Goal: Task Accomplishment & Management: Manage account settings

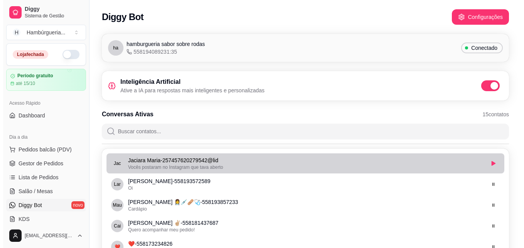
scroll to position [39, 0]
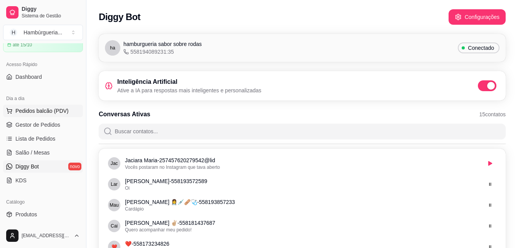
click at [57, 106] on button "Pedidos balcão (PDV)" at bounding box center [43, 111] width 80 height 12
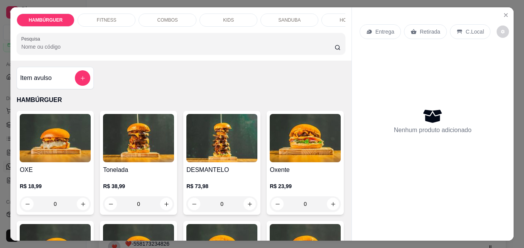
click at [372, 27] on div "Entrega" at bounding box center [379, 31] width 41 height 15
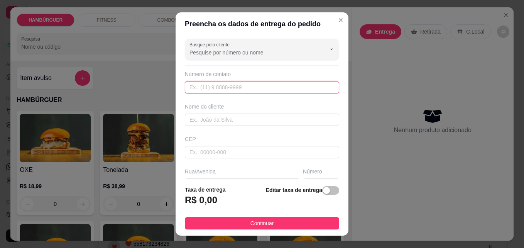
drag, startPoint x: 243, startPoint y: 86, endPoint x: 256, endPoint y: 92, distance: 14.3
click at [254, 91] on input "text" at bounding box center [262, 87] width 154 height 12
click at [256, 92] on input "8" at bounding box center [262, 87] width 154 height 12
type input "[PHONE_NUMBER]"
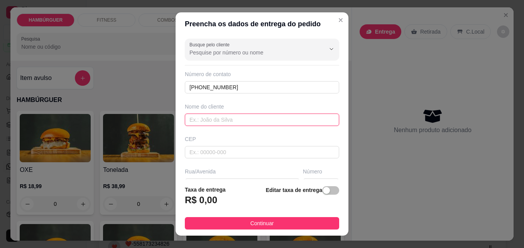
click at [230, 121] on input "text" at bounding box center [262, 119] width 154 height 12
type input "ANINHA"
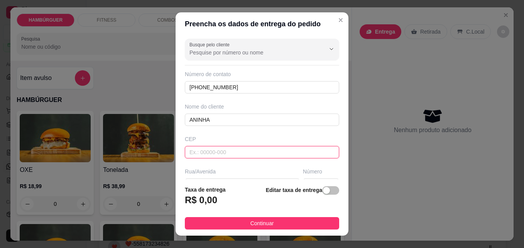
click at [245, 152] on input "text" at bounding box center [262, 152] width 154 height 12
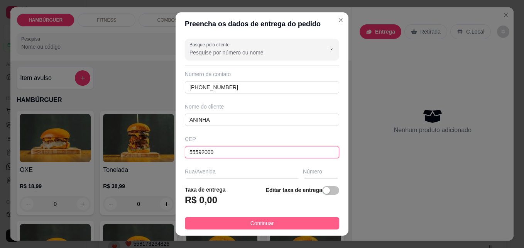
type input "55592000"
click at [298, 223] on button "Continuar" at bounding box center [262, 223] width 154 height 12
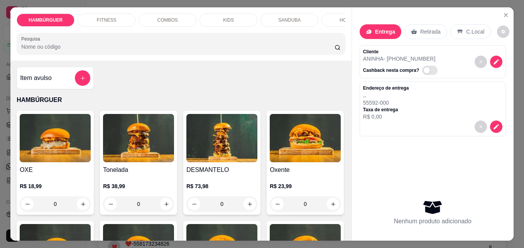
click at [388, 28] on p "Entrega" at bounding box center [385, 32] width 20 height 8
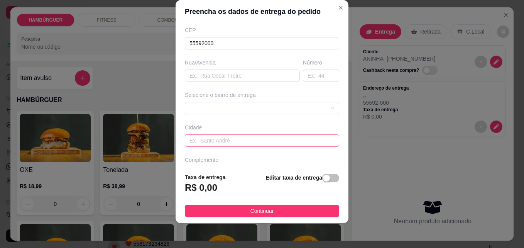
scroll to position [78, 0]
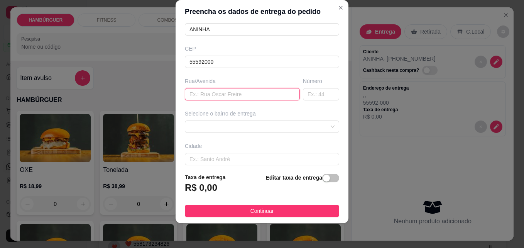
click at [246, 93] on input "text" at bounding box center [242, 94] width 115 height 12
type input "RUA 13"
click at [310, 89] on input "text" at bounding box center [321, 94] width 36 height 12
click at [288, 124] on span at bounding box center [261, 127] width 145 height 12
type input "25"
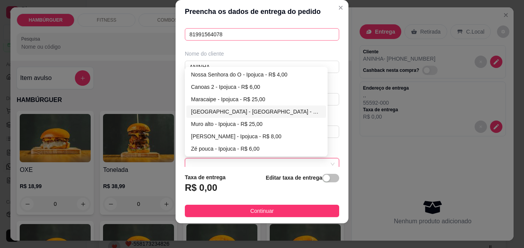
scroll to position [0, 0]
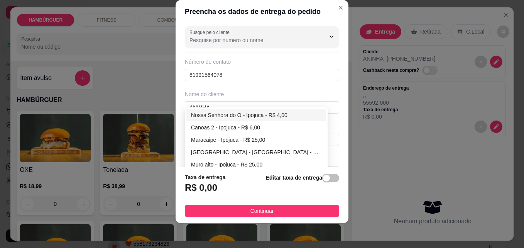
click at [274, 117] on div "Nossa Senhora do O - Ipojuca - R$ 4,00" at bounding box center [256, 115] width 130 height 8
type input "Ipojuca"
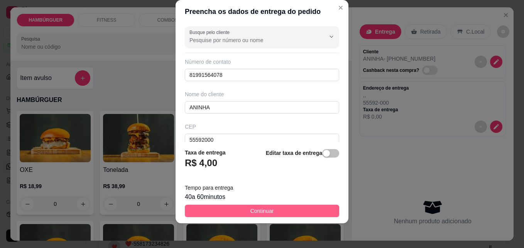
click at [220, 206] on button "Continuar" at bounding box center [262, 210] width 154 height 12
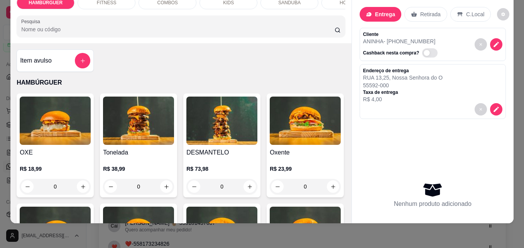
click at [213, 143] on img at bounding box center [221, 120] width 71 height 48
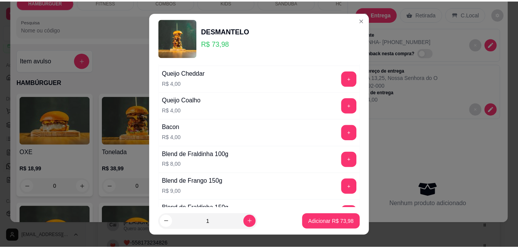
scroll to position [480, 0]
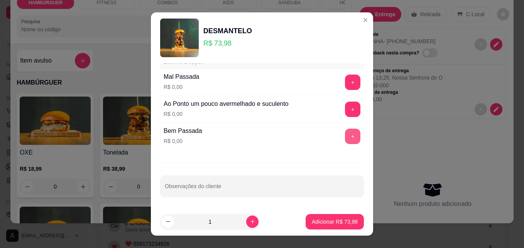
click at [345, 139] on button "+" at bounding box center [352, 135] width 15 height 15
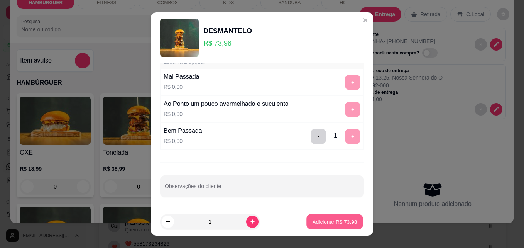
click at [331, 219] on p "Adicionar R$ 73,98" at bounding box center [334, 221] width 45 height 7
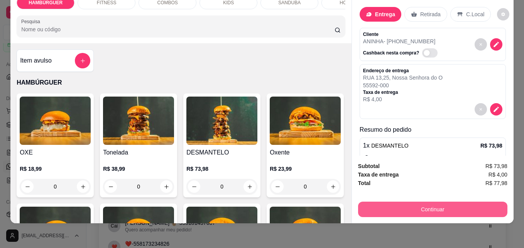
click at [439, 201] on button "Continuar" at bounding box center [432, 208] width 149 height 15
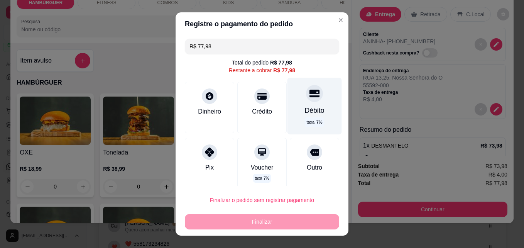
click at [305, 115] on div "Débito" at bounding box center [315, 110] width 20 height 10
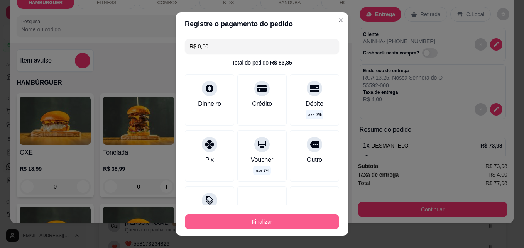
click at [281, 220] on button "Finalizar" at bounding box center [262, 221] width 154 height 15
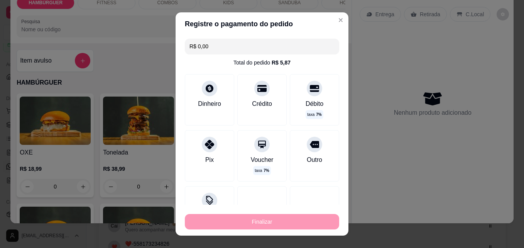
type input "-R$ 77,98"
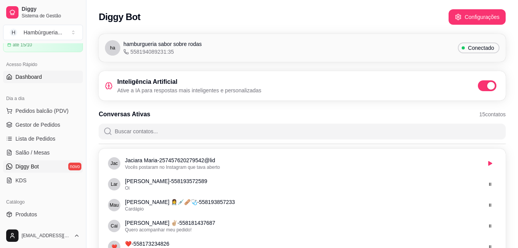
click at [40, 77] on span "Dashboard" at bounding box center [28, 77] width 27 height 8
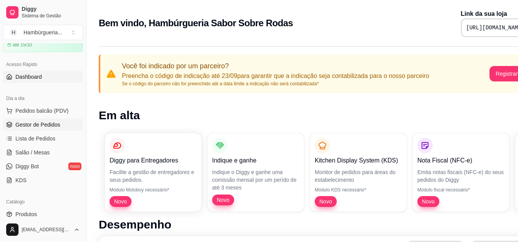
click at [36, 125] on span "Gestor de Pedidos" at bounding box center [37, 125] width 45 height 8
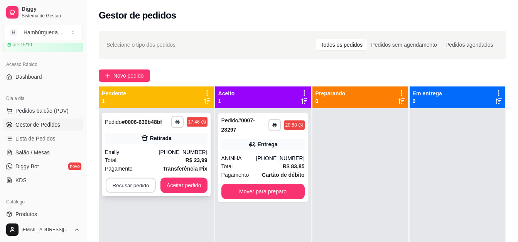
click at [133, 184] on button "Recusar pedido" at bounding box center [131, 185] width 50 height 15
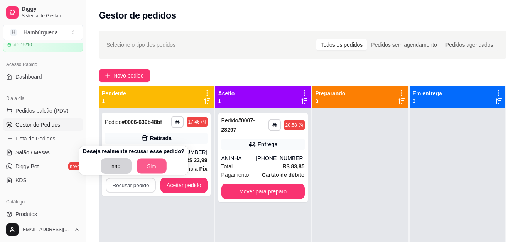
click at [149, 169] on button "Sim" at bounding box center [152, 166] width 30 height 15
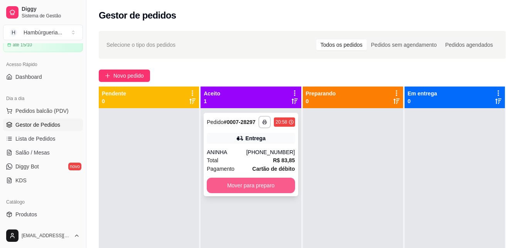
click at [251, 184] on button "Mover para preparo" at bounding box center [251, 184] width 88 height 15
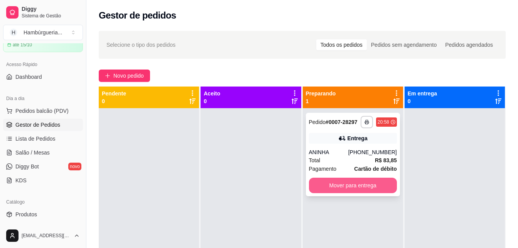
click at [345, 187] on button "Mover para entrega" at bounding box center [353, 184] width 88 height 15
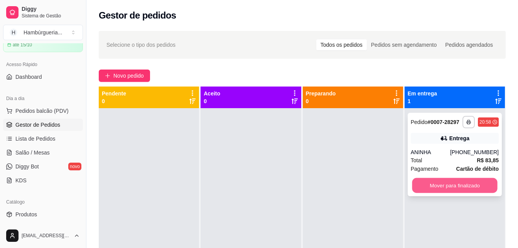
click at [464, 181] on button "Mover para finalizado" at bounding box center [454, 185] width 85 height 15
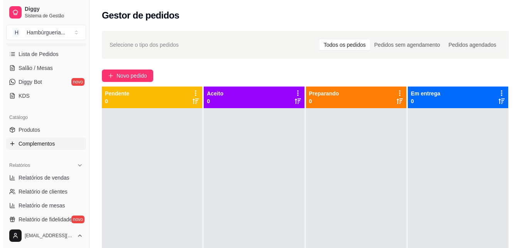
scroll to position [115, 0]
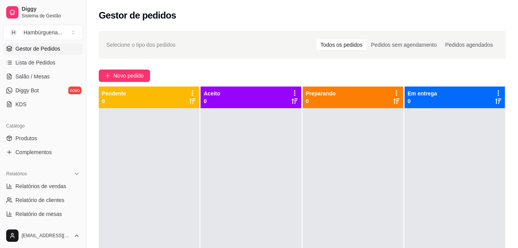
click at [66, 54] on link "Gestor de Pedidos" at bounding box center [43, 48] width 80 height 12
click at [54, 44] on link "Gestor de Pedidos" at bounding box center [43, 48] width 80 height 12
click at [120, 75] on span "Novo pedido" at bounding box center [128, 75] width 30 height 8
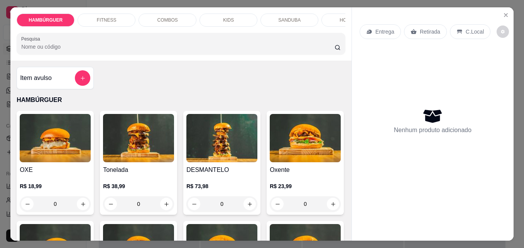
click at [151, 150] on img at bounding box center [138, 138] width 71 height 48
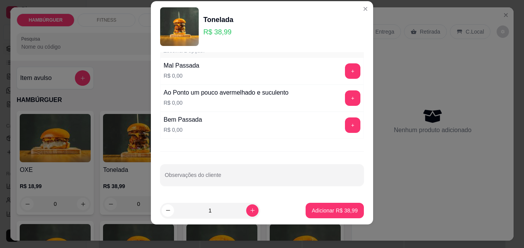
scroll to position [12, 0]
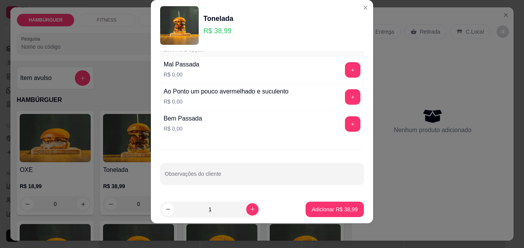
click at [344, 123] on div "+" at bounding box center [353, 123] width 22 height 15
click at [345, 121] on button "+" at bounding box center [352, 123] width 15 height 15
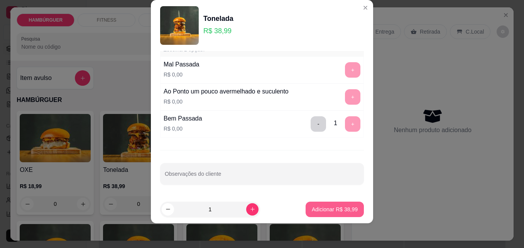
click at [341, 208] on p "Adicionar R$ 38,99" at bounding box center [335, 209] width 46 height 8
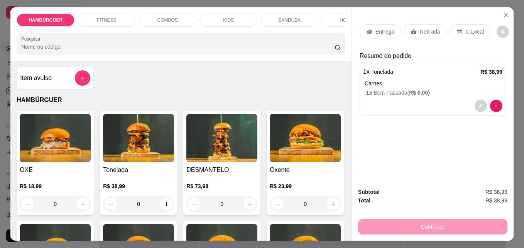
click at [410, 221] on div "Continuar" at bounding box center [432, 225] width 149 height 17
click at [385, 30] on p "Entrega" at bounding box center [384, 32] width 19 height 8
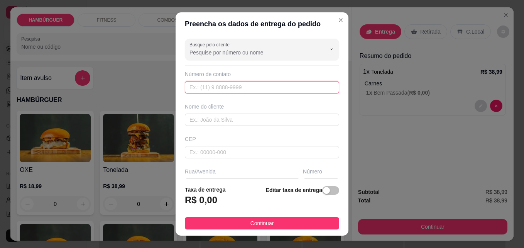
click at [280, 86] on input "text" at bounding box center [262, 87] width 154 height 12
type input "[PHONE_NUMBER]"
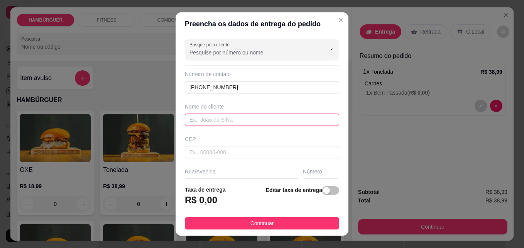
click at [249, 118] on input "text" at bounding box center [262, 119] width 154 height 12
type input "ana"
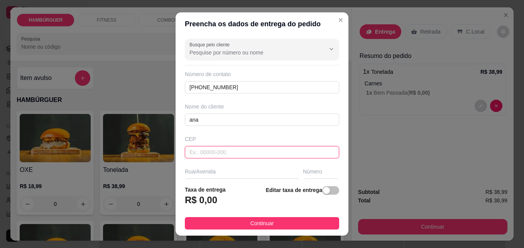
click at [260, 152] on input "text" at bounding box center [262, 152] width 154 height 12
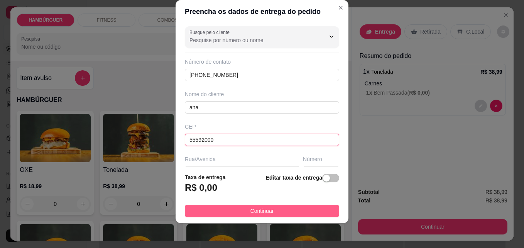
type input "55592000"
click at [257, 214] on span "Continuar" at bounding box center [262, 210] width 24 height 8
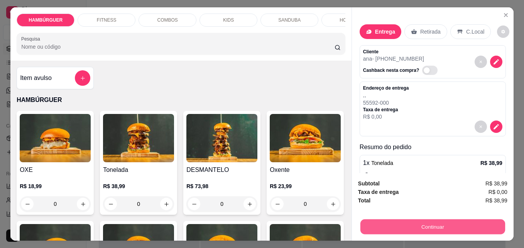
click at [435, 222] on button "Continuar" at bounding box center [432, 226] width 145 height 15
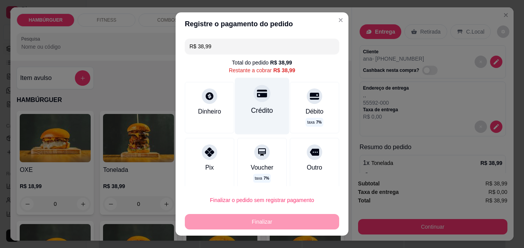
click at [255, 109] on div "Crédito" at bounding box center [262, 110] width 22 height 10
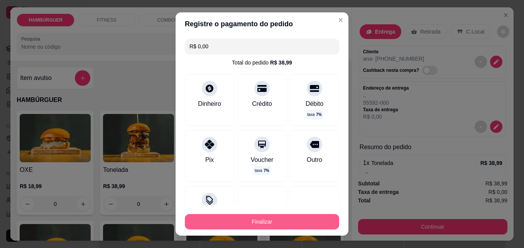
click at [299, 219] on button "Finalizar" at bounding box center [262, 221] width 154 height 15
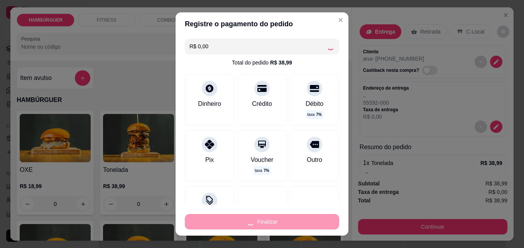
type input "-R$ 38,99"
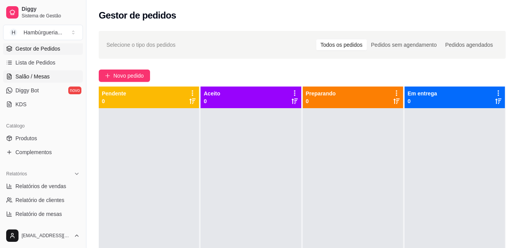
click at [64, 78] on link "Salão / Mesas" at bounding box center [43, 76] width 80 height 12
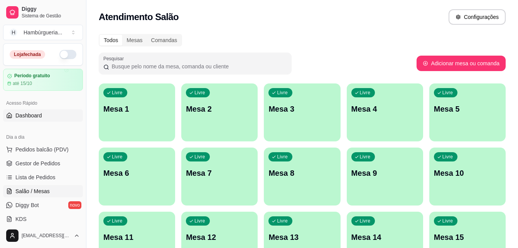
click at [46, 112] on link "Dashboard" at bounding box center [43, 115] width 80 height 12
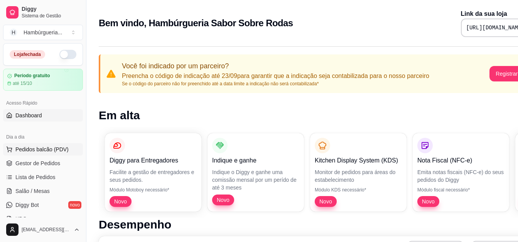
click at [58, 150] on span "Pedidos balcão (PDV)" at bounding box center [41, 149] width 53 height 8
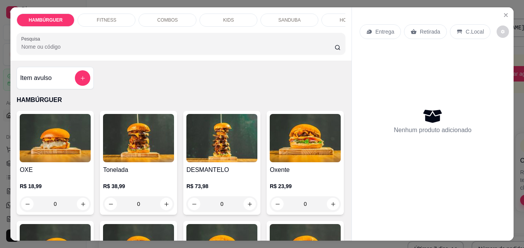
click at [145, 150] on img at bounding box center [138, 138] width 71 height 48
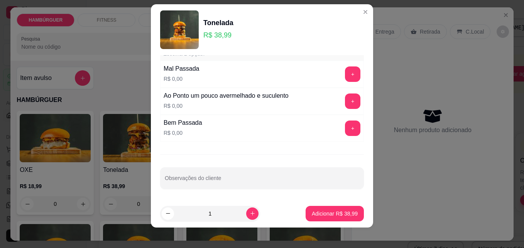
scroll to position [12, 0]
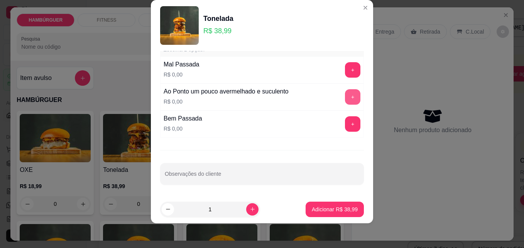
click at [345, 96] on button "+" at bounding box center [352, 96] width 15 height 15
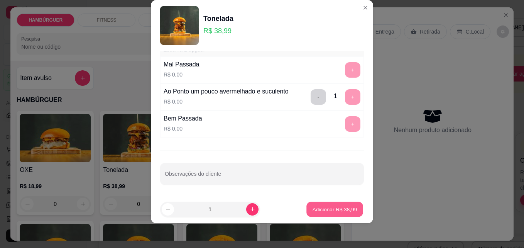
click at [341, 207] on p "Adicionar R$ 38,99" at bounding box center [334, 208] width 45 height 7
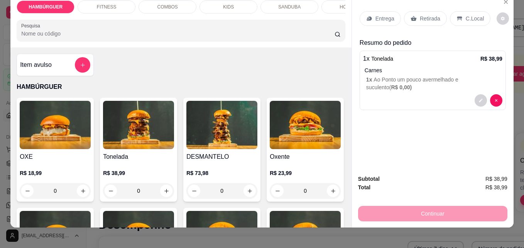
scroll to position [20, 0]
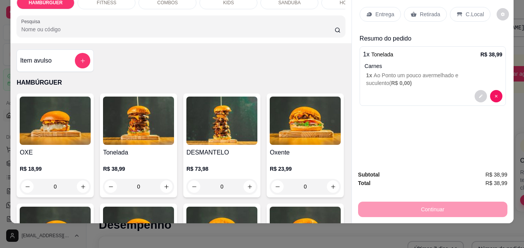
click at [387, 10] on p "Entrega" at bounding box center [384, 14] width 19 height 8
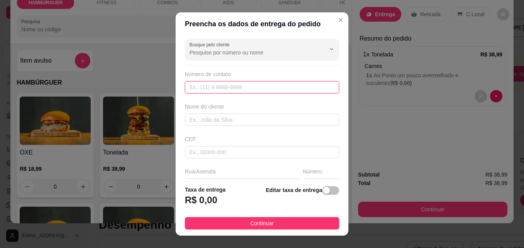
click at [272, 86] on input "text" at bounding box center [262, 87] width 154 height 12
type input "[PHONE_NUMBER]"
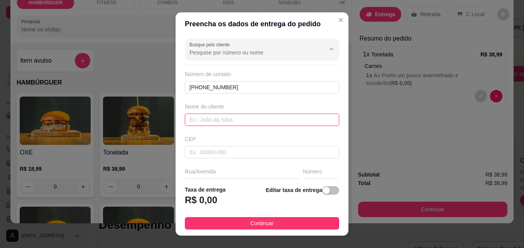
click at [258, 119] on input "text" at bounding box center [262, 119] width 154 height 12
type input "anny"
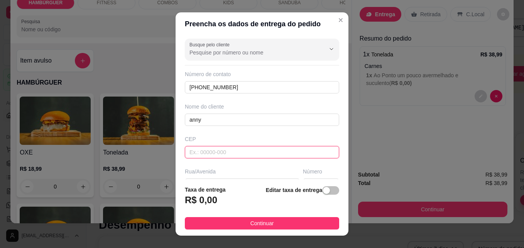
click at [255, 152] on input "text" at bounding box center [262, 152] width 154 height 12
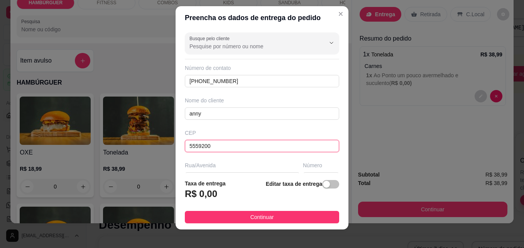
scroll to position [12, 0]
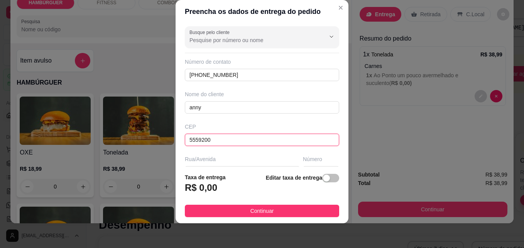
type input "5559200"
click at [227, 157] on div "Rua/Avenida" at bounding box center [242, 159] width 115 height 8
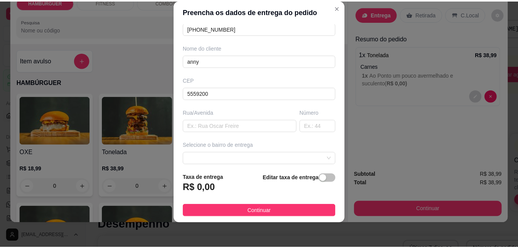
scroll to position [84, 0]
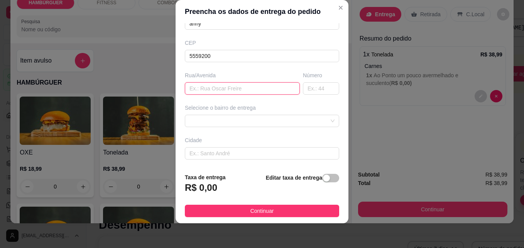
click at [251, 89] on input "text" at bounding box center [242, 88] width 115 height 12
type input "rua b13"
drag, startPoint x: 312, startPoint y: 84, endPoint x: 305, endPoint y: 81, distance: 7.2
click at [310, 84] on input "text" at bounding box center [321, 88] width 36 height 12
click at [263, 121] on span at bounding box center [261, 121] width 145 height 12
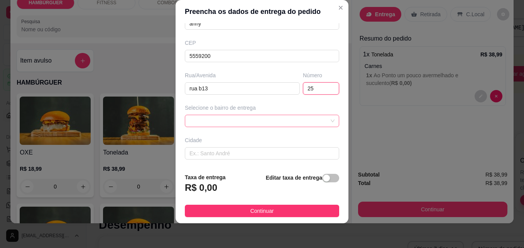
type input "25"
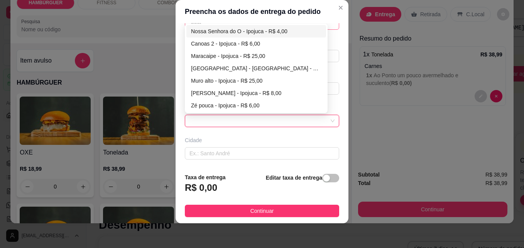
click at [245, 30] on div "Nossa Senhora do O - Ipojuca - R$ 4,00" at bounding box center [256, 31] width 130 height 8
type input "Ipojuca"
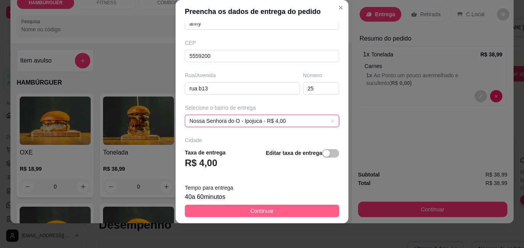
click at [250, 208] on span "Continuar" at bounding box center [262, 210] width 24 height 8
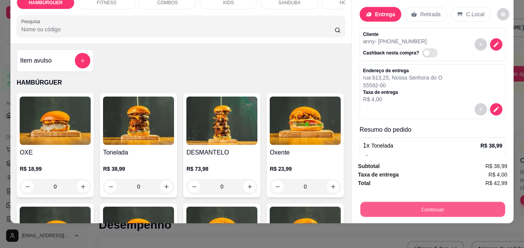
click at [420, 206] on button "Continuar" at bounding box center [432, 208] width 145 height 15
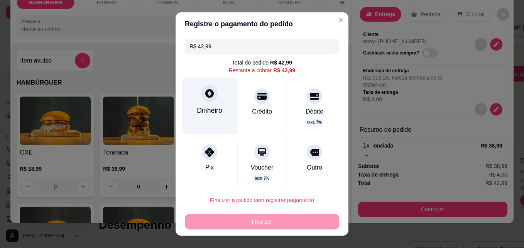
click at [209, 107] on div "Dinheiro" at bounding box center [209, 110] width 25 height 10
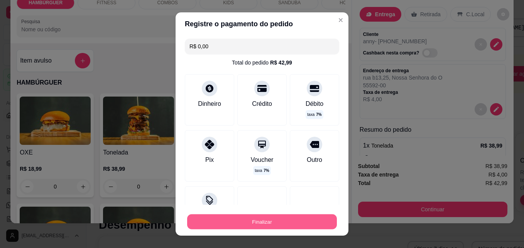
click at [299, 221] on button "Finalizar" at bounding box center [262, 221] width 150 height 15
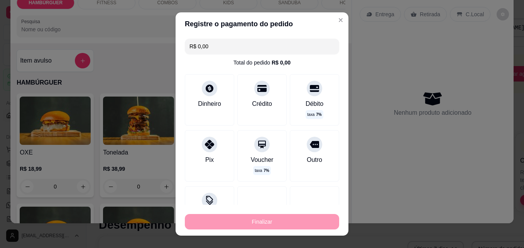
type input "-R$ 42,99"
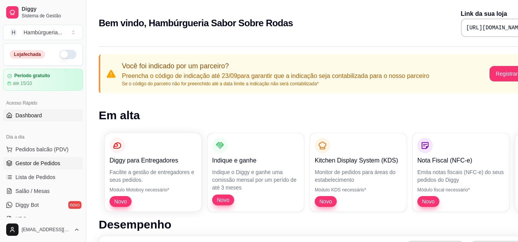
click at [52, 165] on span "Gestor de Pedidos" at bounding box center [37, 163] width 45 height 8
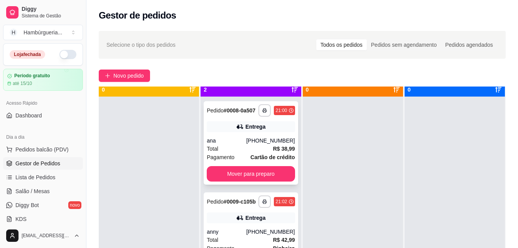
scroll to position [22, 0]
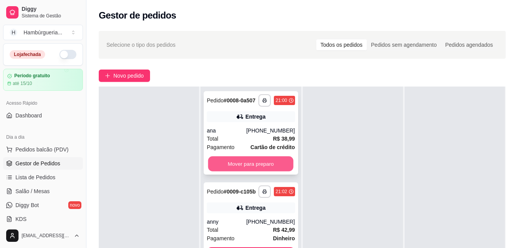
click at [243, 162] on button "Mover para preparo" at bounding box center [250, 163] width 85 height 15
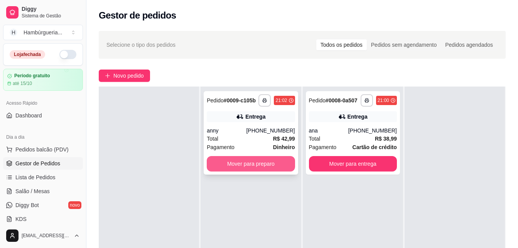
click at [262, 165] on button "Mover para preparo" at bounding box center [251, 163] width 88 height 15
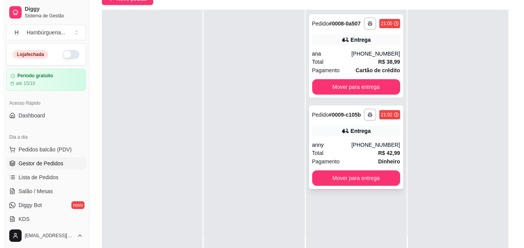
scroll to position [77, 0]
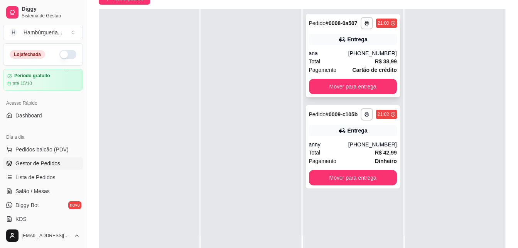
click at [377, 71] on strong "Cartão de crédito" at bounding box center [375, 70] width 44 height 6
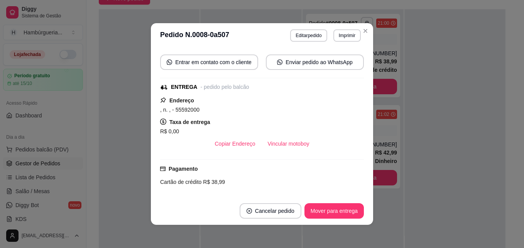
scroll to position [40, 0]
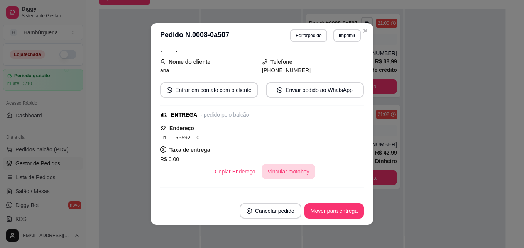
click at [301, 170] on button "Vincular motoboy" at bounding box center [289, 171] width 54 height 15
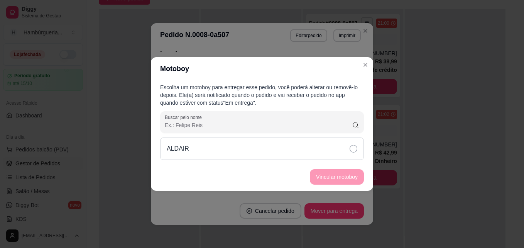
click at [238, 154] on div "ALDAIR" at bounding box center [262, 148] width 204 height 22
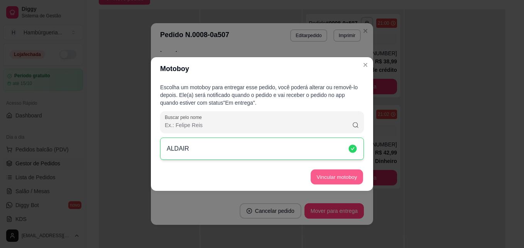
click at [345, 169] on button "Vincular motoboy" at bounding box center [336, 176] width 52 height 15
click at [348, 176] on button "Vincular motoboy" at bounding box center [337, 176] width 54 height 15
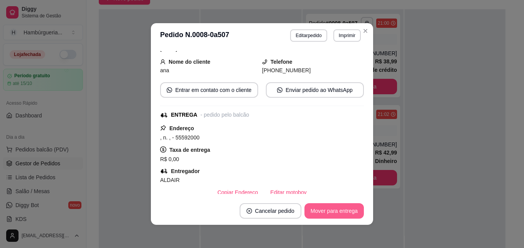
click at [353, 210] on button "Mover para entrega" at bounding box center [333, 210] width 59 height 15
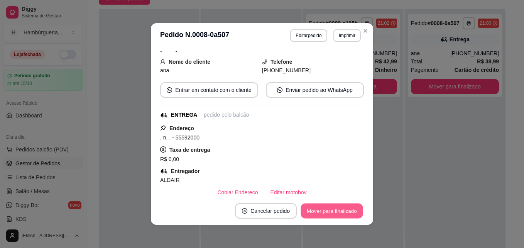
click at [353, 210] on button "Mover para finalizado" at bounding box center [332, 210] width 62 height 15
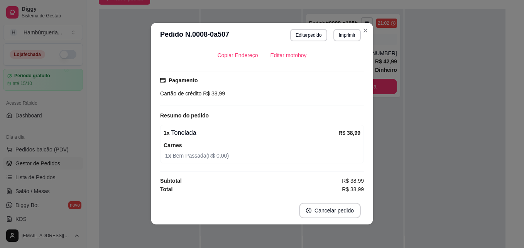
scroll to position [0, 0]
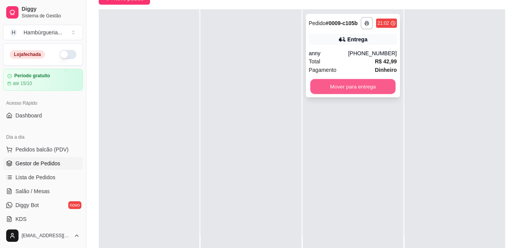
click at [342, 83] on button "Mover para entrega" at bounding box center [352, 86] width 85 height 15
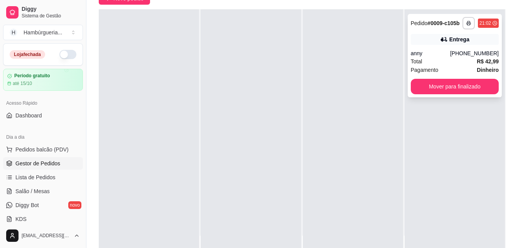
click at [425, 57] on div "Total R$ 42,99" at bounding box center [455, 61] width 88 height 8
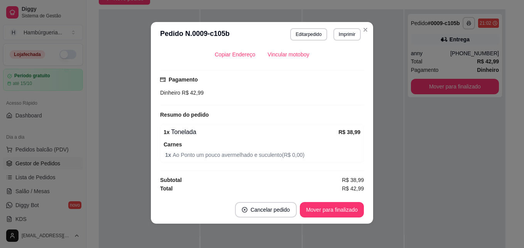
scroll to position [2, 0]
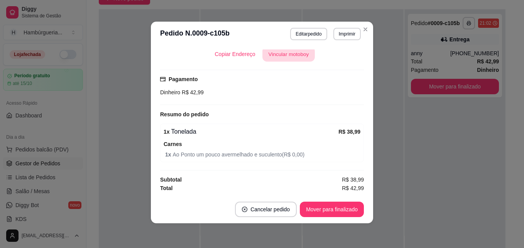
click at [290, 52] on button "Vincular motoboy" at bounding box center [288, 54] width 52 height 15
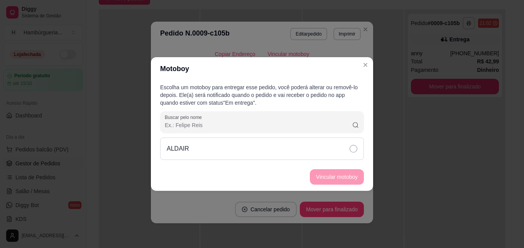
click at [351, 145] on icon at bounding box center [353, 149] width 8 height 8
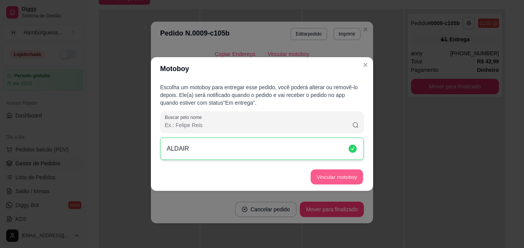
click at [346, 172] on button "Vincular motoboy" at bounding box center [336, 176] width 52 height 15
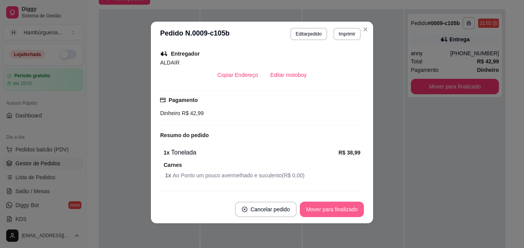
scroll to position [177, 0]
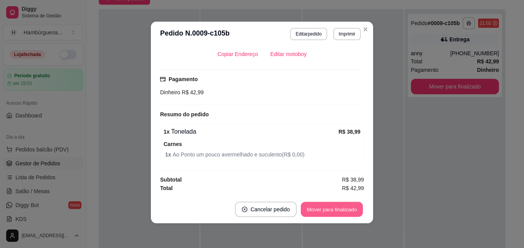
click at [322, 207] on button "Mover para finalizado" at bounding box center [332, 209] width 62 height 15
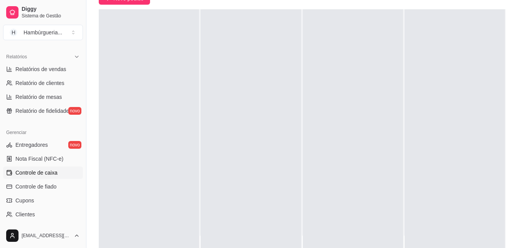
scroll to position [270, 0]
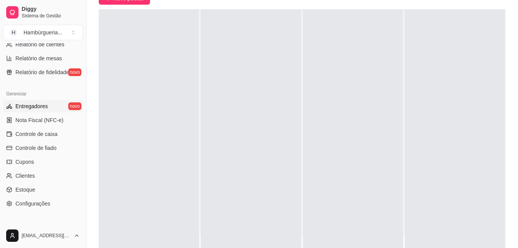
click at [35, 107] on span "Entregadores" at bounding box center [31, 106] width 32 height 8
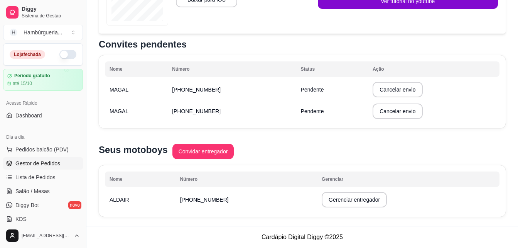
click at [55, 163] on span "Gestor de Pedidos" at bounding box center [37, 163] width 45 height 8
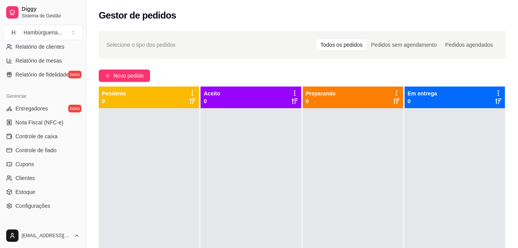
scroll to position [270, 0]
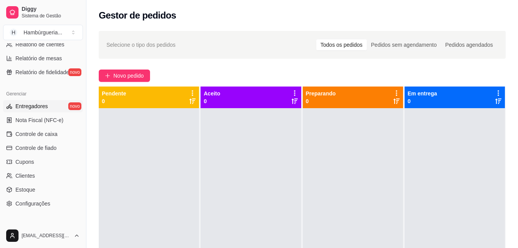
click at [47, 105] on link "Entregadores novo" at bounding box center [43, 106] width 80 height 12
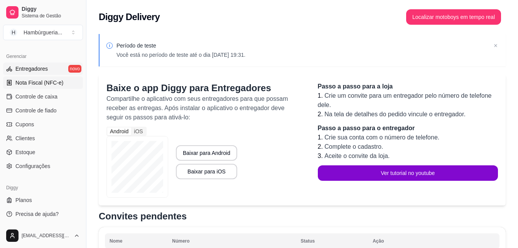
click at [56, 82] on span "Nota Fiscal (NFC-e)" at bounding box center [39, 83] width 48 height 8
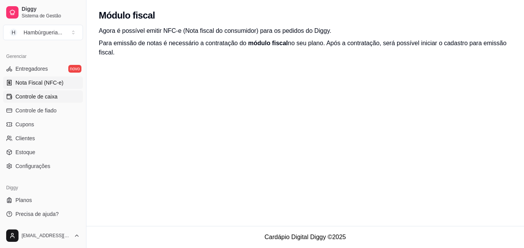
click at [47, 98] on span "Controle de caixa" at bounding box center [36, 97] width 42 height 8
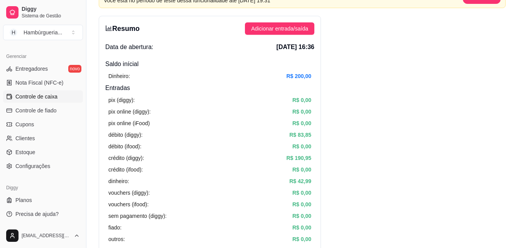
scroll to position [39, 0]
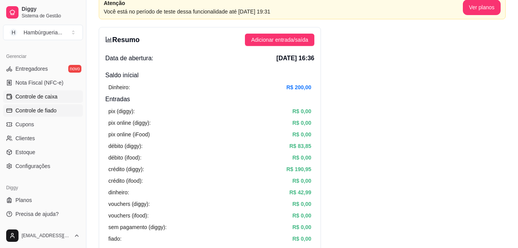
click at [49, 109] on span "Controle de fiado" at bounding box center [35, 110] width 41 height 8
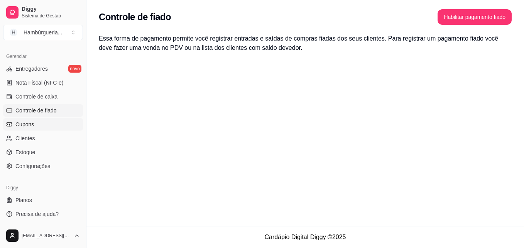
click at [53, 122] on link "Cupons" at bounding box center [43, 124] width 80 height 12
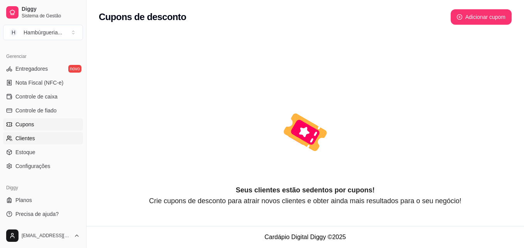
click at [54, 137] on link "Clientes" at bounding box center [43, 138] width 80 height 12
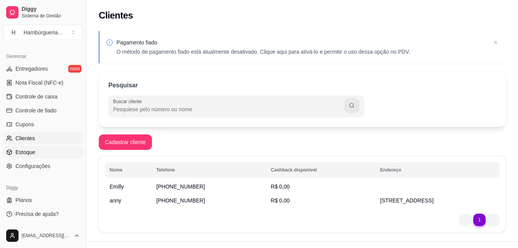
click at [49, 149] on link "Estoque" at bounding box center [43, 152] width 80 height 12
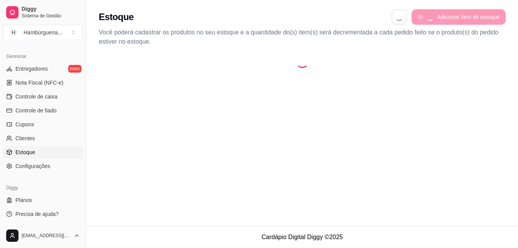
select select "QUANTITY_ORDER"
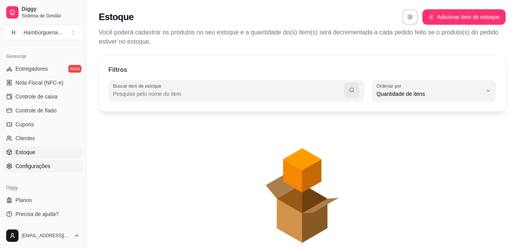
scroll to position [7, 0]
click at [50, 165] on link "Configurações" at bounding box center [43, 166] width 80 height 12
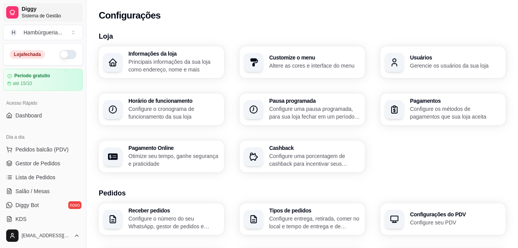
click at [17, 11] on div at bounding box center [12, 12] width 12 height 12
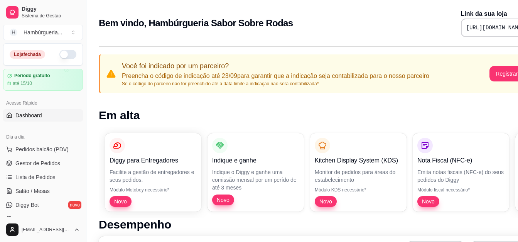
click at [57, 114] on link "Dashboard" at bounding box center [43, 115] width 80 height 12
click at [48, 114] on link "Dashboard" at bounding box center [43, 115] width 80 height 12
click at [37, 148] on span "Pedidos balcão (PDV)" at bounding box center [41, 149] width 53 height 8
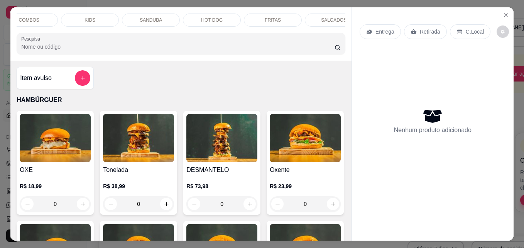
scroll to position [0, 139]
drag, startPoint x: 336, startPoint y: 60, endPoint x: 332, endPoint y: 47, distance: 13.8
click at [332, 51] on div at bounding box center [180, 43] width 319 height 15
drag, startPoint x: 329, startPoint y: 33, endPoint x: 334, endPoint y: 30, distance: 5.6
click at [333, 30] on div "HAMBÚRGUER FITNESS COMBOS KIDS SANDUBA HOT DOG FRITAS SALGADOS BEBIDAS SOBREMES…" at bounding box center [180, 33] width 341 height 53
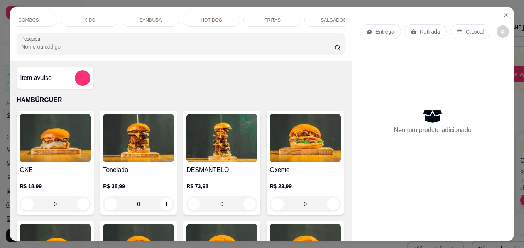
click at [336, 29] on div "HAMBÚRGUER FITNESS COMBOS KIDS SANDUBA HOT DOG FRITAS SALGADOS BEBIDAS SOBREMES…" at bounding box center [180, 33] width 341 height 53
click at [338, 22] on div "BEBIDAS" at bounding box center [348, 19] width 58 height 13
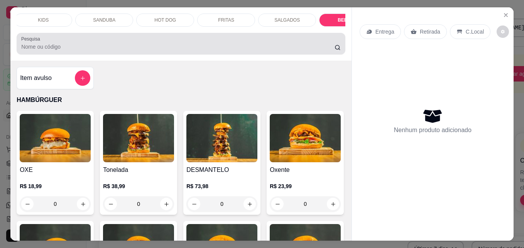
scroll to position [20, 0]
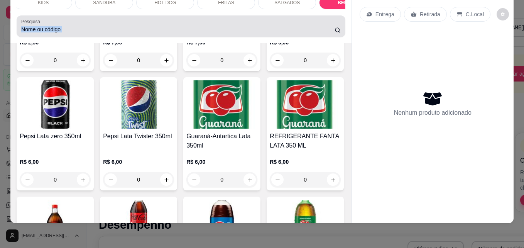
click at [338, 22] on div "Pesquisa" at bounding box center [181, 26] width 329 height 22
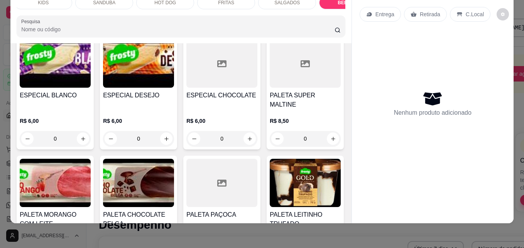
scroll to position [3048, 0]
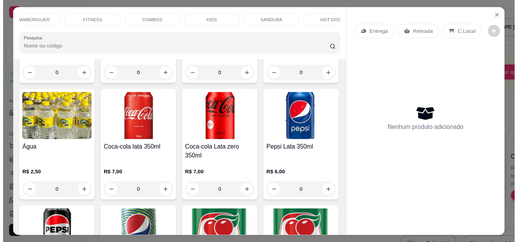
scroll to position [0, 0]
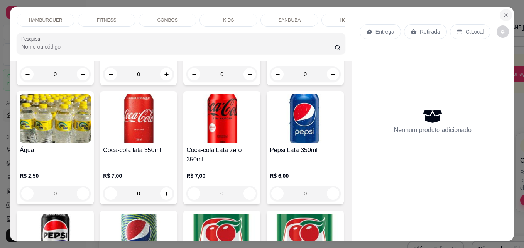
click at [504, 12] on icon "Close" at bounding box center [506, 15] width 6 height 6
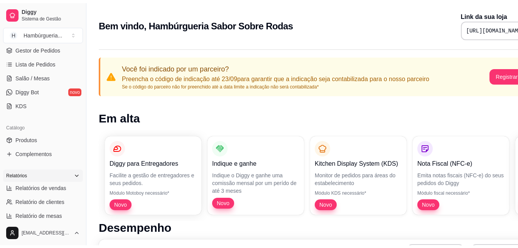
scroll to position [154, 0]
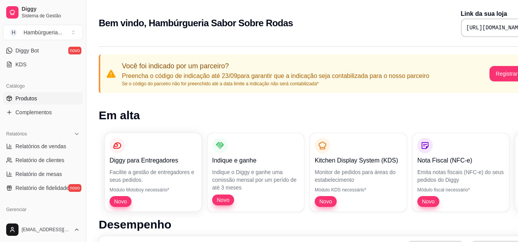
click at [17, 100] on span "Produtos" at bounding box center [26, 98] width 22 height 8
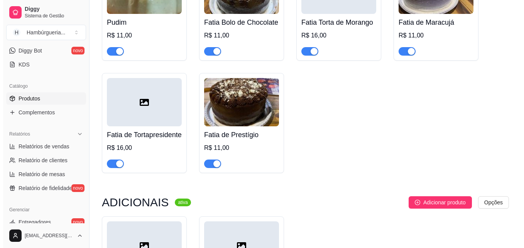
scroll to position [2738, 0]
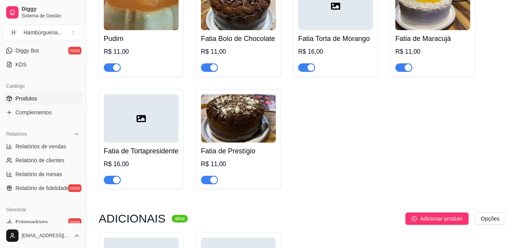
click at [135, 156] on h4 "Fatia de Tortapresidente" at bounding box center [141, 150] width 75 height 11
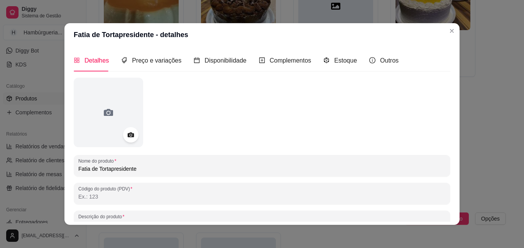
click at [151, 171] on input "Fatia de Tortapresidente" at bounding box center [261, 169] width 367 height 8
type input "com recheio de chocolate belga"
type input "Fatia de Tortapresident"
type input "com recheio de chocolate belga"
type input "Fatia de Tortapresiden"
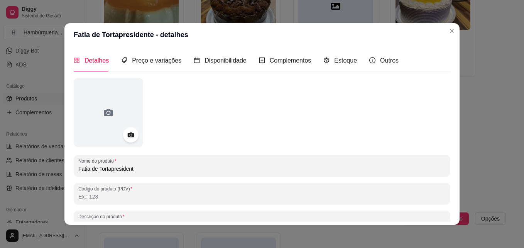
type input "com recheio de chocolate belga"
type input "Fatia de Tortapreside"
type input "com recheio de chocolate belga"
type input "Fatia de Tortapresid"
type input "com recheio de chocolate belga"
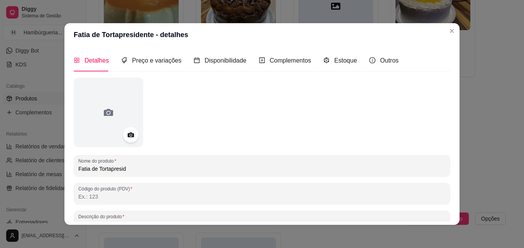
type input "Fatia de Tortapresi"
type input "com recheio de chocolate belga"
type input "Fatia de Tortapres"
type input "com recheio de chocolate belga"
type input "Fatia de Tortapre"
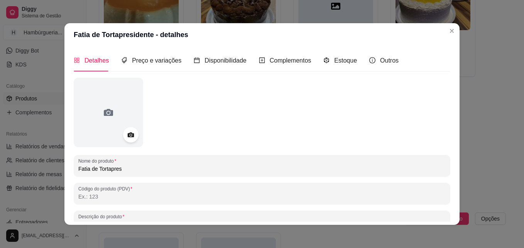
type input "com recheio de chocolate belga"
type input "Fatia de Tortapr"
type input "com recheio de chocolate belga"
type input "Fatia de Tortap"
type input "com recheio de chocolate belga"
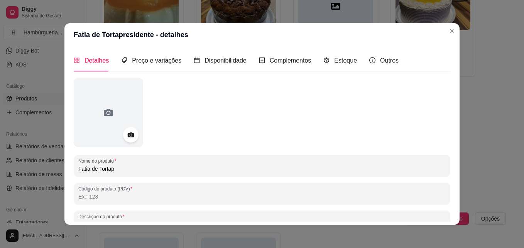
type input "Fatia de Torta"
type input "com recheio de chocolate belga"
type input "Fatia de Torta"
type input "com recheio de chocolate belga"
type input "Fatia de Torta p"
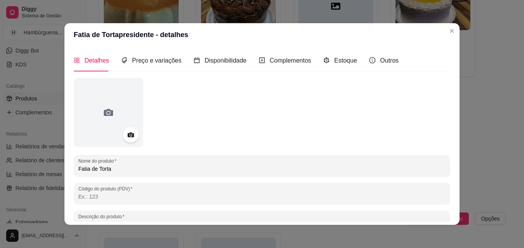
type input "com recheio de chocolate belga"
type input "Fatia de Torta pr"
type input "com recheio de chocolate belga"
type input "Fatia de Torta pre"
type input "com recheio de chocolate belga"
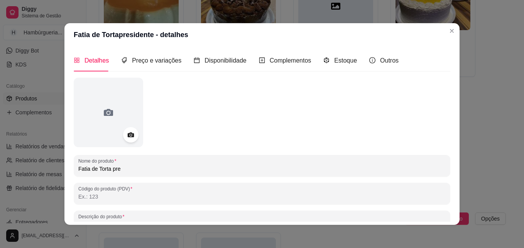
type input "Fatia de Torta pres"
type input "com recheio de chocolate belga"
type input "Fatia de Torta prese"
type input "com recheio de chocolate belga"
type input "Fatia de Torta pres"
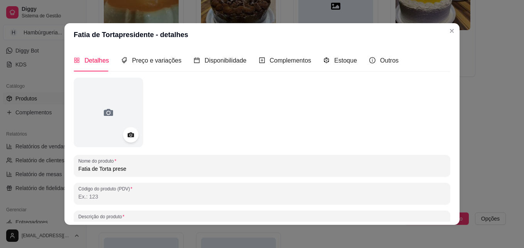
type input "com recheio de chocolate belga"
type input "Fatia de Torta presi"
type input "com recheio de chocolate belga"
type input "Fatia de Torta presid"
type input "com recheio de chocolate belga"
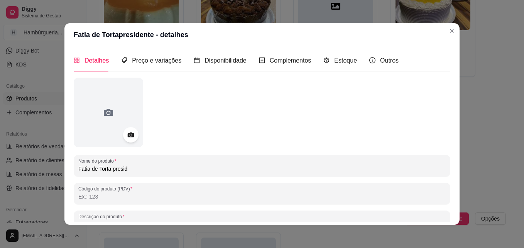
type input "Fatia de Torta preside"
type input "com recheio de chocolate belga"
type input "Fatia de Torta presiden"
type input "com recheio de chocolate belga"
type input "Fatia de Torta president"
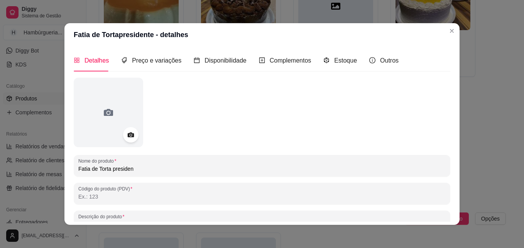
type input "com recheio de chocolate belga"
type input "Fatia de Torta presidente"
type input "com recheio de chocolate belga"
type input "Fatia de Torta presidente"
click at [154, 63] on span "Preço e variações" at bounding box center [156, 60] width 49 height 7
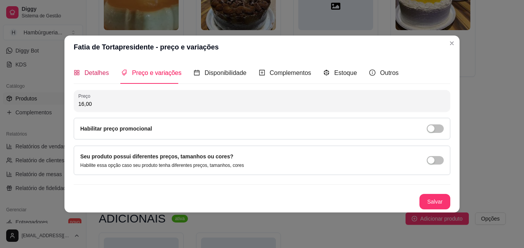
drag, startPoint x: 88, startPoint y: 74, endPoint x: 92, endPoint y: 70, distance: 5.2
click at [91, 71] on span "Detalhes" at bounding box center [96, 72] width 24 height 7
type input "com recheio de chocolate belga"
